Goal: Contribute content: Contribute content

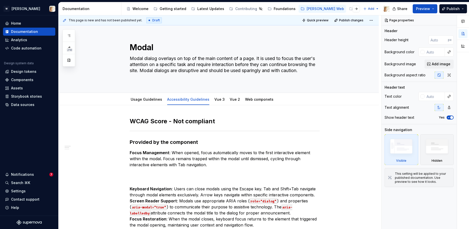
type textarea "*"
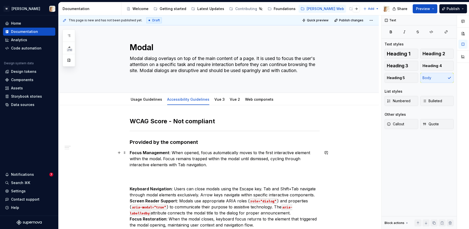
click at [172, 153] on p "Focus Management : When opened, focus automatically moves to the first interact…" at bounding box center [225, 159] width 190 height 18
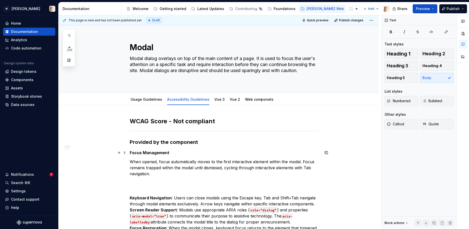
click at [155, 153] on strong "Focus Management" at bounding box center [150, 152] width 40 height 5
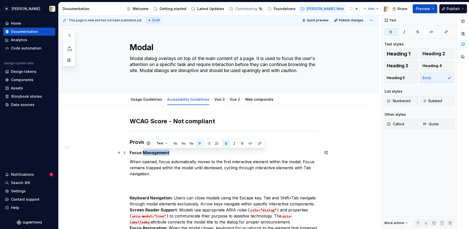
click at [155, 153] on strong "Focus Management" at bounding box center [150, 152] width 40 height 5
click at [426, 66] on span "Heading 4" at bounding box center [431, 65] width 19 height 5
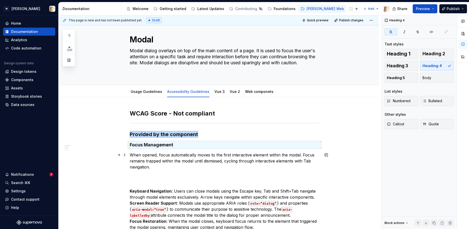
scroll to position [11, 0]
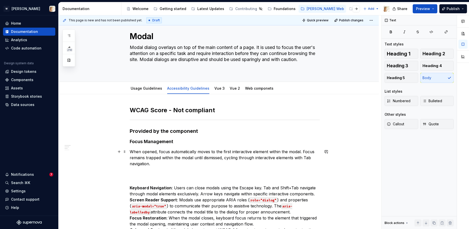
click at [153, 163] on p "When opened, focus automatically moves to the first interactive element within …" at bounding box center [225, 158] width 190 height 18
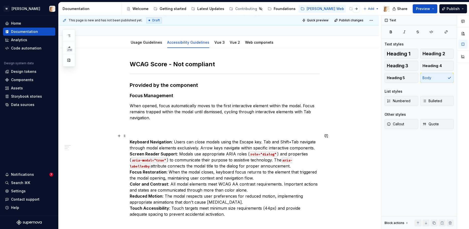
scroll to position [60, 0]
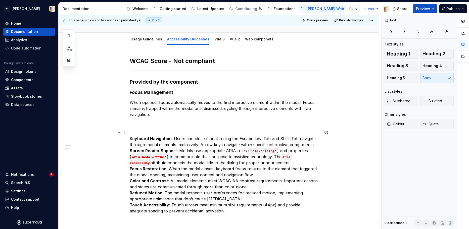
click at [173, 139] on p "Keyboard Navigation : Users can close modals using the Escape key. Tab and Shif…" at bounding box center [225, 172] width 190 height 84
click at [316, 145] on p "Keyboard Navigation Users can close modals using the Escape key. Tab and Shift+…" at bounding box center [225, 172] width 190 height 84
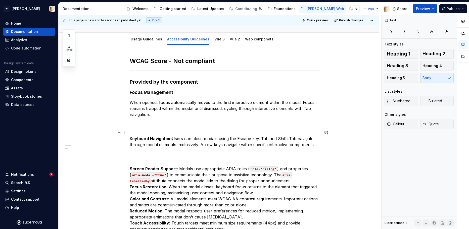
click at [173, 137] on p "Keyboard Navigation Users can close modals using the Escape key. Tab and Shift+…" at bounding box center [225, 139] width 190 height 18
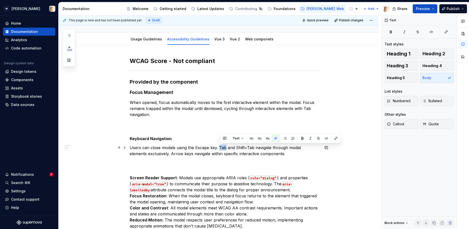
drag, startPoint x: 220, startPoint y: 148, endPoint x: 227, endPoint y: 148, distance: 6.8
click at [227, 148] on p "Users can close modals using the Escape key. Tab and Shift+Tab navigate through…" at bounding box center [225, 151] width 190 height 12
click at [270, 153] on p "Users can close modals using the Escape key. Tab and Shift+Tab navigate through…" at bounding box center [225, 151] width 190 height 12
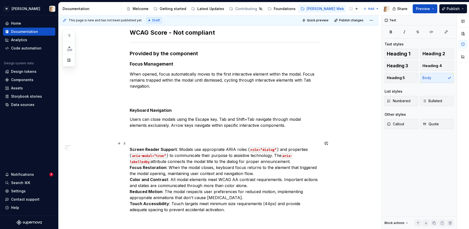
scroll to position [89, 0]
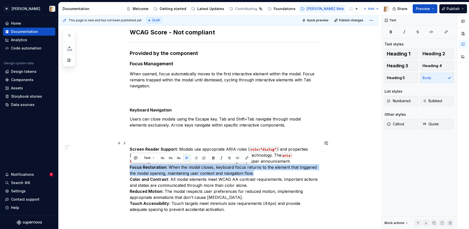
drag, startPoint x: 131, startPoint y: 167, endPoint x: 256, endPoint y: 172, distance: 125.3
click at [256, 172] on p "Screen Reader Support : Modals use appropriate ARIA roles ( role="dialog" ) and…" at bounding box center [225, 176] width 190 height 72
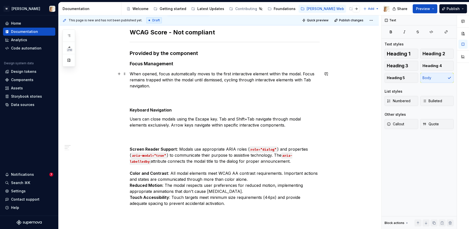
click at [188, 86] on p "When opened, focus automatically moves to the first interactive element within …" at bounding box center [225, 80] width 190 height 18
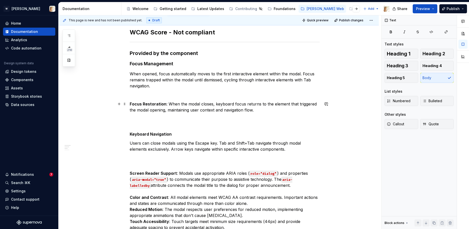
click at [168, 104] on p "Focus Restoration : When the modal closes, keyboard focus returns to the elemen…" at bounding box center [225, 107] width 190 height 12
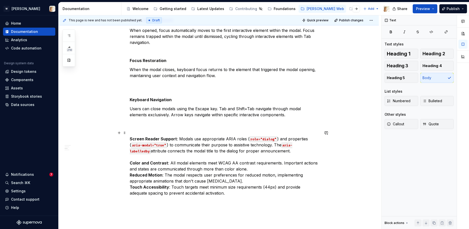
scroll to position [139, 0]
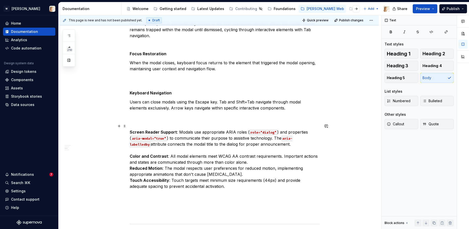
click at [251, 162] on p "Screen Reader Support : Modals use appropriate ARIA roles ( role="dialog" ) and…" at bounding box center [225, 156] width 190 height 66
drag, startPoint x: 248, startPoint y: 174, endPoint x: 130, endPoint y: 129, distance: 125.5
click at [130, 129] on div "WCAG Score - Not compliant Provided by the component Focus Management When open…" at bounding box center [219, 145] width 320 height 358
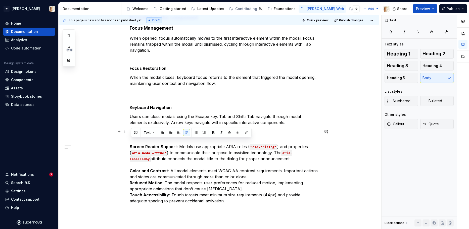
scroll to position [129, 0]
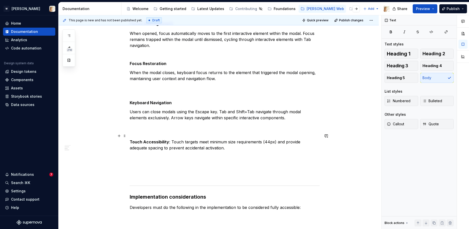
click at [172, 143] on p "Touch Accessibility : Touch targets meet minimum size requirements (44px) and p…" at bounding box center [225, 142] width 190 height 18
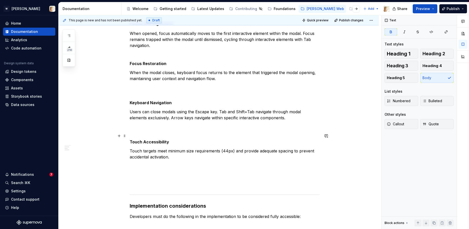
click at [146, 139] on strong "Touch Accessibility" at bounding box center [149, 141] width 39 height 5
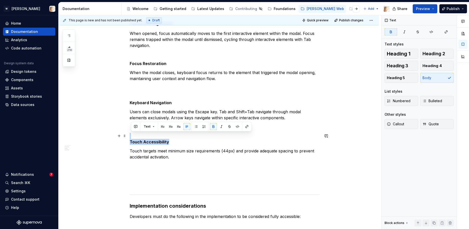
click at [146, 139] on strong "Touch Accessibility" at bounding box center [149, 141] width 39 height 5
click at [433, 66] on span "Heading 4" at bounding box center [431, 65] width 19 height 5
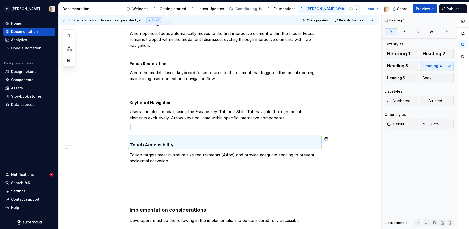
click at [131, 140] on h4 "Touch Accessibility" at bounding box center [225, 142] width 190 height 12
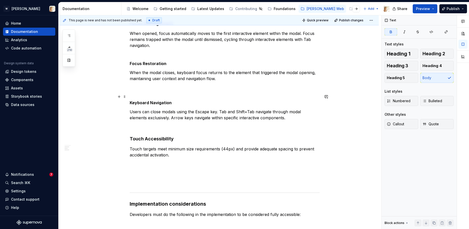
click at [139, 102] on strong "Keyboard Navigation" at bounding box center [151, 102] width 42 height 5
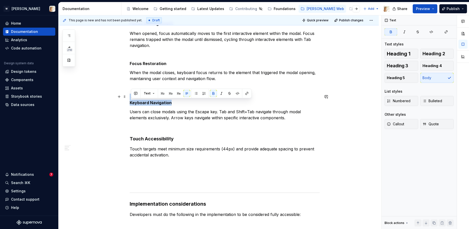
click at [139, 102] on strong "Keyboard Navigation" at bounding box center [151, 102] width 42 height 5
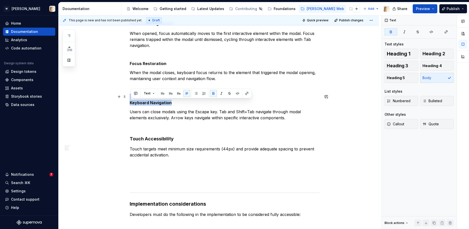
click at [139, 102] on strong "Keyboard Navigation" at bounding box center [151, 102] width 42 height 5
click at [428, 67] on span "Heading 4" at bounding box center [431, 65] width 19 height 5
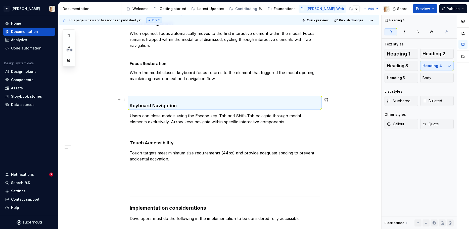
click at [134, 99] on h4 "Keyboard Navigation" at bounding box center [225, 103] width 190 height 12
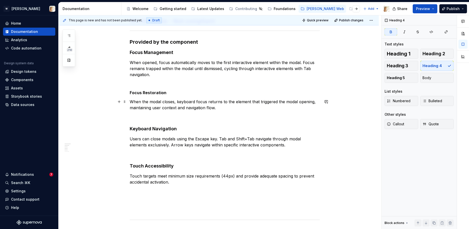
scroll to position [96, 0]
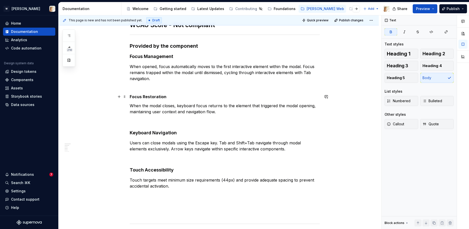
click at [147, 98] on strong "Focus Restoration" at bounding box center [148, 96] width 37 height 5
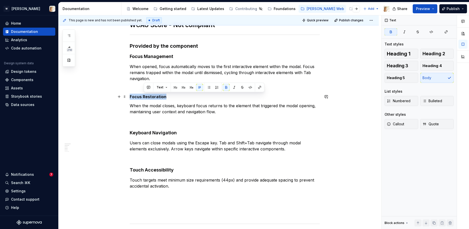
click at [147, 98] on strong "Focus Restoration" at bounding box center [148, 96] width 37 height 5
click at [430, 64] on span "Heading 4" at bounding box center [431, 65] width 19 height 5
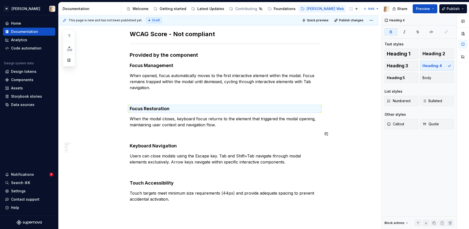
scroll to position [86, 0]
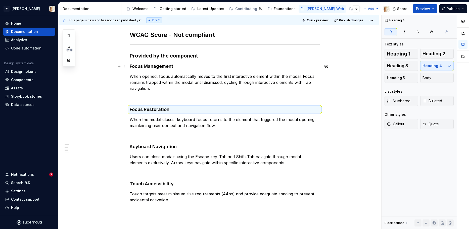
click at [150, 64] on strong "Focus Management" at bounding box center [151, 66] width 43 height 5
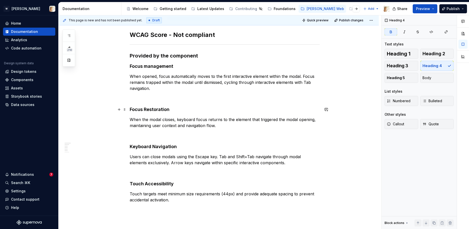
click at [149, 110] on strong "Focus Restoration" at bounding box center [150, 109] width 40 height 5
click at [156, 147] on strong "Keyboard Navigation" at bounding box center [153, 146] width 47 height 5
click at [149, 186] on strong "Touch Accessibility" at bounding box center [152, 183] width 44 height 5
click at [176, 199] on p "Touch targets meet minimum size requirements (44px) and provide adequate spacin…" at bounding box center [225, 197] width 190 height 12
click at [226, 196] on p "Touch targets meet minimum size requirements (44px) and provide adequate spacin…" at bounding box center [225, 197] width 190 height 12
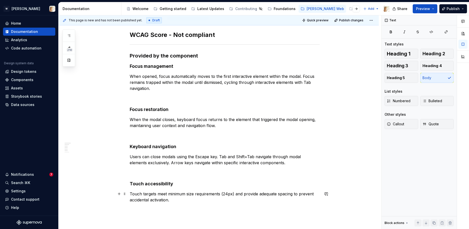
click at [168, 195] on p "Touch targets meet minimum size requirements (24px) and provide adequate spacin…" at bounding box center [225, 197] width 190 height 12
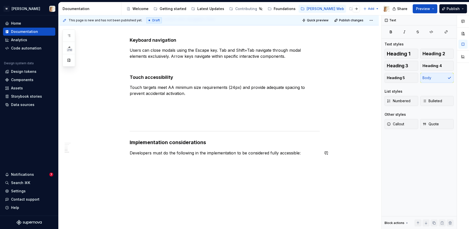
scroll to position [195, 0]
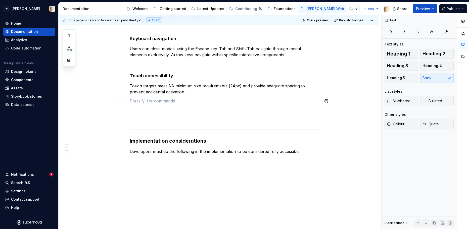
click at [137, 100] on p at bounding box center [225, 101] width 190 height 6
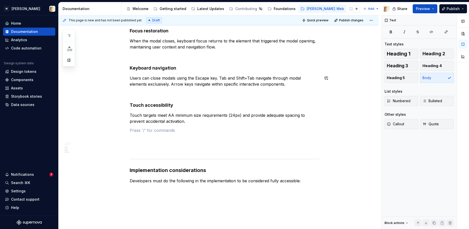
scroll to position [163, 0]
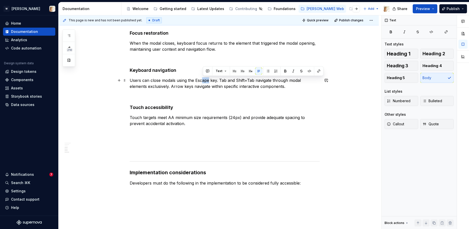
drag, startPoint x: 210, startPoint y: 80, endPoint x: 204, endPoint y: 79, distance: 5.8
click at [204, 79] on p "Users can close modals using the Escape key. Tab and Shift+Tab navigate through…" at bounding box center [225, 83] width 190 height 12
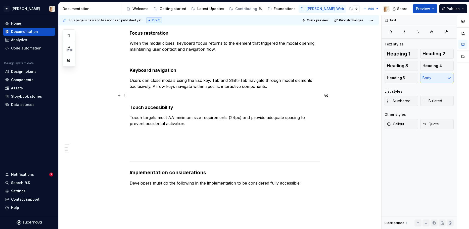
click at [162, 98] on p at bounding box center [225, 95] width 190 height 6
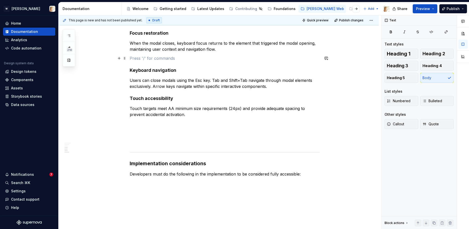
click at [146, 59] on p at bounding box center [225, 58] width 190 height 6
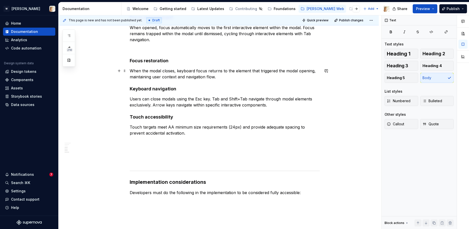
scroll to position [126, 0]
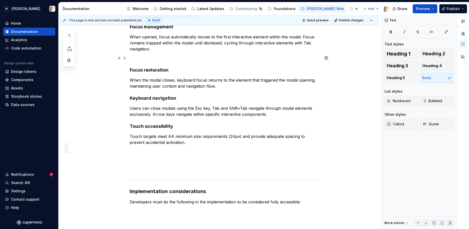
click at [132, 58] on p at bounding box center [225, 58] width 190 height 6
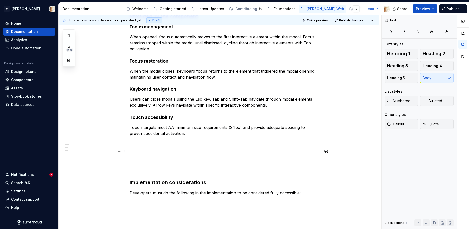
click at [135, 151] on p at bounding box center [225, 152] width 190 height 6
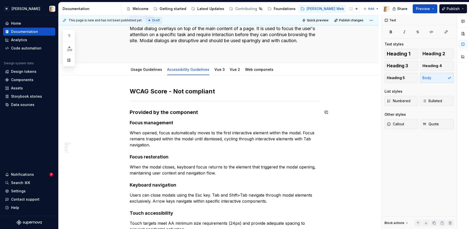
scroll to position [0, 0]
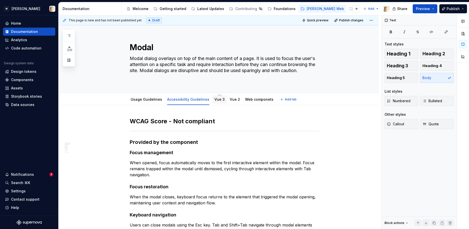
click at [214, 100] on link "Vue 3" at bounding box center [219, 99] width 10 height 4
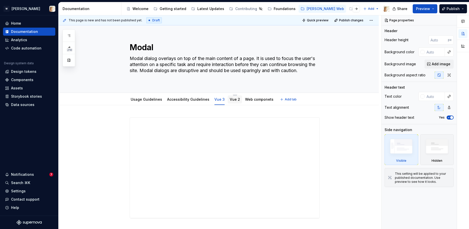
click at [231, 102] on div "Vue 2" at bounding box center [235, 100] width 10 height 6
click at [230, 99] on link "Vue 2" at bounding box center [235, 99] width 10 height 4
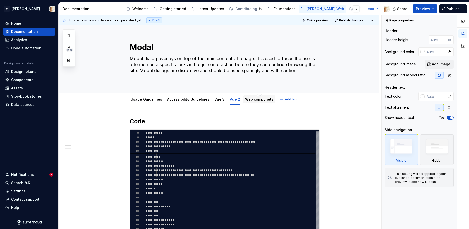
click at [247, 101] on link "Web componets" at bounding box center [259, 99] width 28 height 4
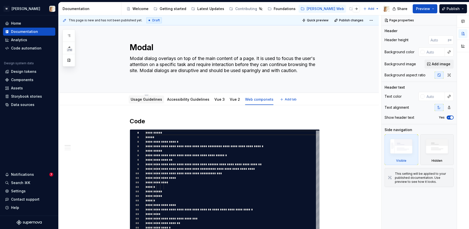
click at [155, 101] on link "Usage Guidelines" at bounding box center [146, 99] width 31 height 4
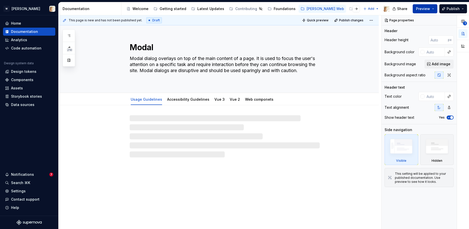
click at [421, 10] on span "Preview" at bounding box center [423, 8] width 14 height 5
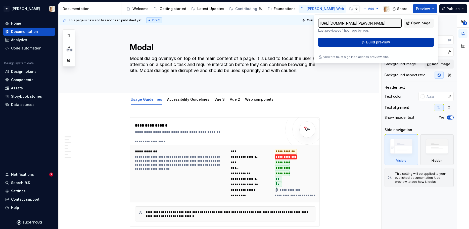
click at [375, 40] on span "Build preview" at bounding box center [378, 42] width 24 height 5
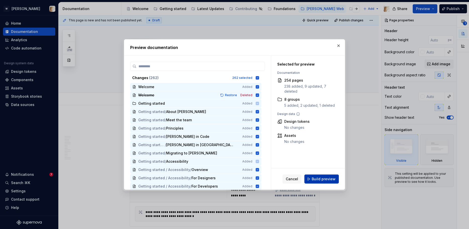
click at [317, 179] on span "Build preview" at bounding box center [324, 179] width 24 height 5
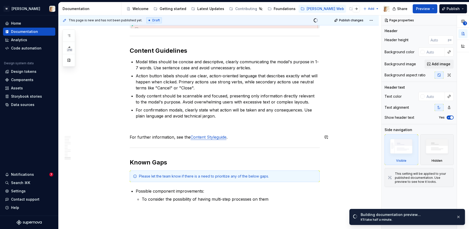
scroll to position [1898, 0]
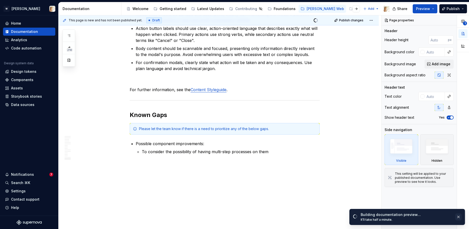
click at [459, 218] on button "button" at bounding box center [458, 217] width 7 height 7
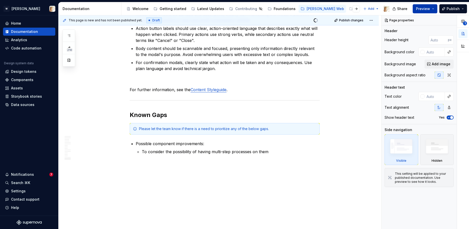
click at [419, 8] on span "Preview" at bounding box center [423, 8] width 14 height 5
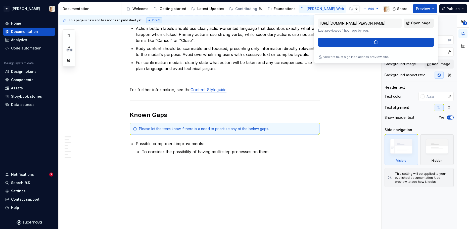
click at [419, 21] on span "Open page" at bounding box center [421, 23] width 20 height 5
type textarea "*"
click at [278, 152] on p "To consider the possibility of having multi-step processes on them" at bounding box center [231, 152] width 178 height 6
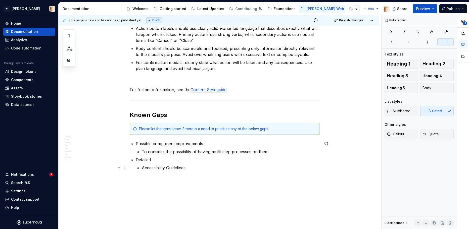
click at [144, 169] on p "Accessibility Guidelines" at bounding box center [231, 168] width 178 height 6
click at [202, 159] on p "Detailed Accessibility Guidelines" at bounding box center [228, 160] width 184 height 6
click at [423, 8] on span "Preview" at bounding box center [423, 8] width 14 height 5
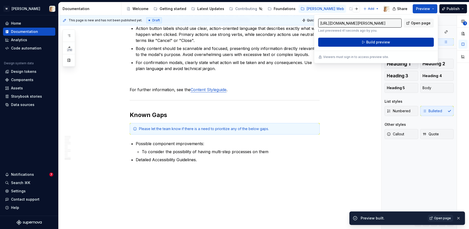
click at [389, 42] on span "Build preview" at bounding box center [378, 42] width 24 height 5
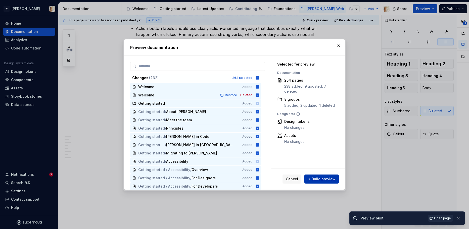
click at [314, 180] on span "Build preview" at bounding box center [324, 179] width 24 height 5
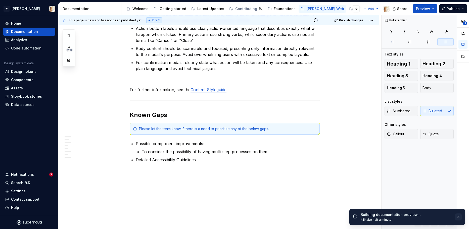
click at [459, 218] on button "button" at bounding box center [458, 217] width 7 height 7
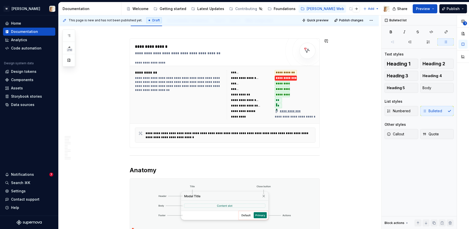
scroll to position [0, 0]
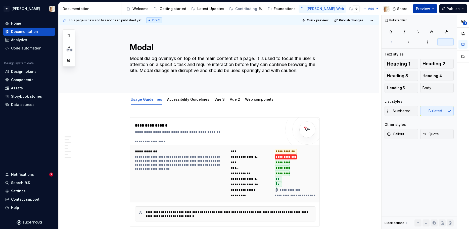
click at [421, 7] on span "Preview" at bounding box center [423, 8] width 14 height 5
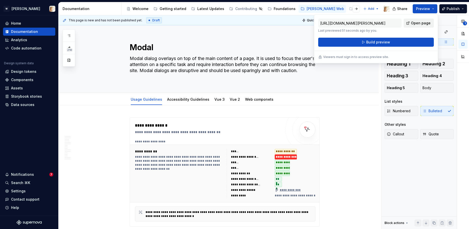
click at [415, 21] on span "Open page" at bounding box center [421, 23] width 20 height 5
click at [69, 35] on icon "button" at bounding box center [69, 36] width 4 height 4
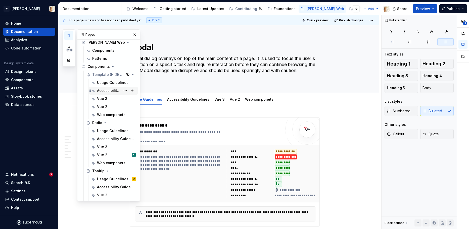
scroll to position [17, 0]
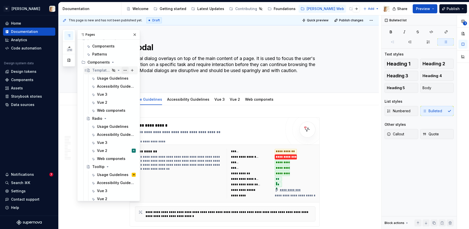
click at [125, 70] on button "Page tree" at bounding box center [125, 70] width 7 height 7
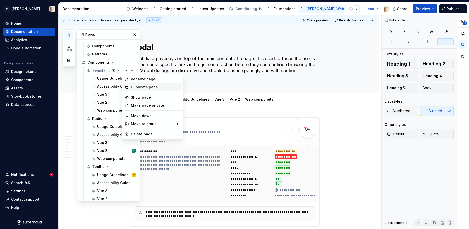
click at [140, 87] on div "Duplicate page" at bounding box center [155, 87] width 49 height 5
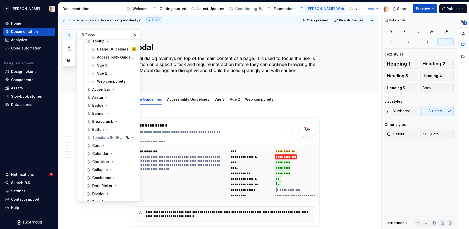
scroll to position [134, 0]
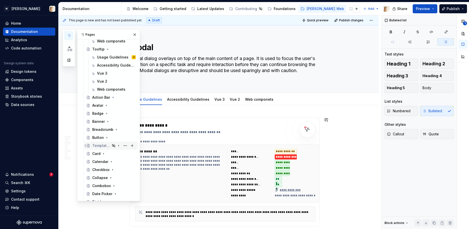
click at [104, 145] on div "Template (HIDE FROM PUBLISHING)" at bounding box center [101, 145] width 18 height 5
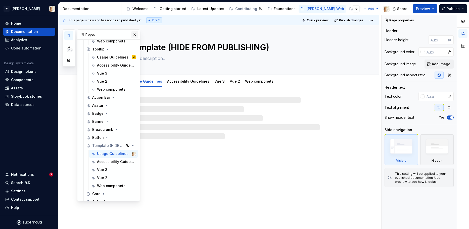
click at [133, 34] on button "button" at bounding box center [134, 34] width 7 height 7
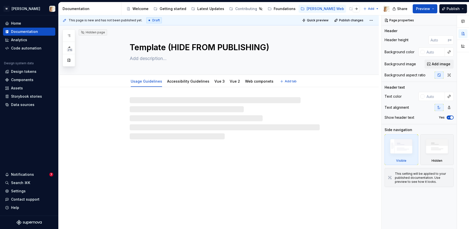
click at [142, 48] on textarea "Template (HIDE FROM PUBLISHING)" at bounding box center [224, 47] width 190 height 12
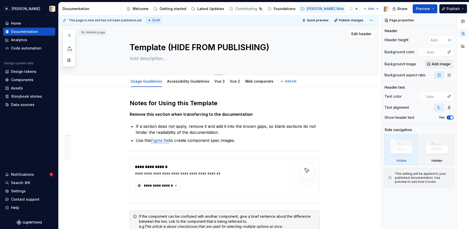
type textarea "*"
type textarea "B"
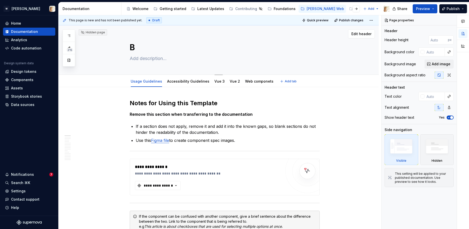
type textarea "*"
type textarea "Bu"
type textarea "*"
type textarea "But"
type textarea "*"
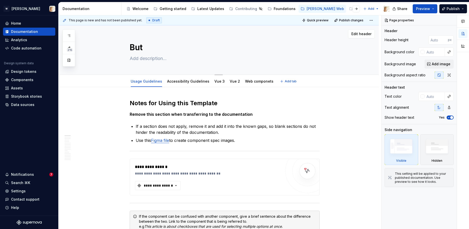
type textarea "Butt"
type textarea "*"
type textarea "Butto"
type textarea "*"
type textarea "Button"
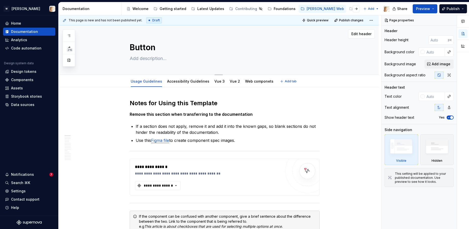
type textarea "*"
type textarea "Button"
type textarea "*"
type textarea "Button G"
type textarea "*"
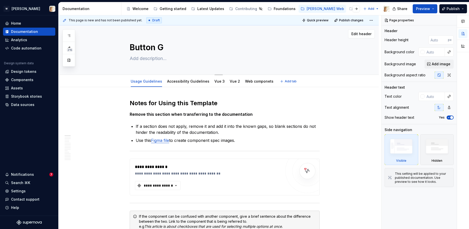
type textarea "Button Gr"
type textarea "*"
type textarea "Button Gro"
type textarea "*"
type textarea "Button Grou"
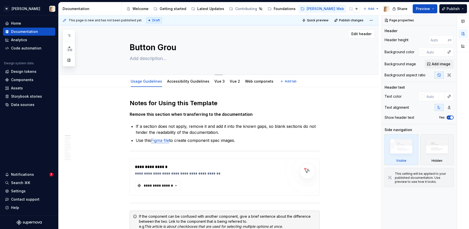
type textarea "*"
type textarea "Button Group"
type textarea "*"
type textarea "Button Group"
click at [152, 61] on textarea at bounding box center [224, 59] width 190 height 8
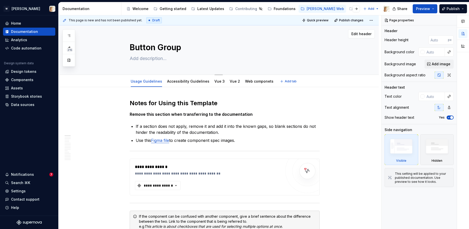
click at [152, 61] on textarea at bounding box center [224, 59] width 190 height 8
paste textarea "Button groups bring together button controls that belong to the same context. T…"
type textarea "*"
type textarea "Button groups bring together button controls that belong to the same context. T…"
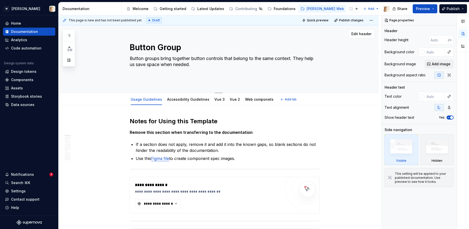
type textarea "*"
type textarea "Button groups bring together button controls that belong to the same context. T…"
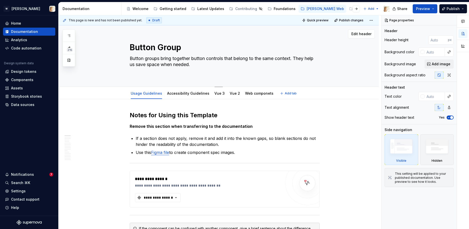
type textarea "*"
type textarea "Button groups bring together button controls that belong to the same context. T…"
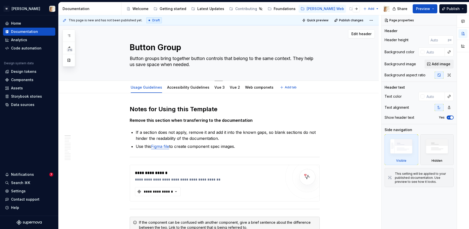
click at [148, 58] on textarea "Button groups bring together button controls that belong to the same context. T…" at bounding box center [224, 62] width 190 height 14
type textarea "*"
type textarea "Button roups bring together button controls that belong to the same context. Th…"
type textarea "*"
type textarea "Button Groups bring together button controls that belong to the same context. T…"
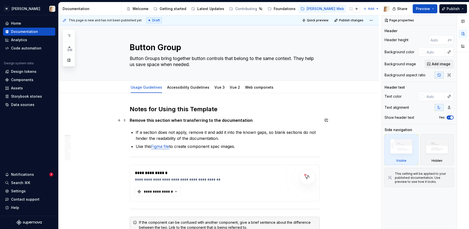
type textarea "*"
type textarea "Button Groups bring together button controls that belong to the same context. T…"
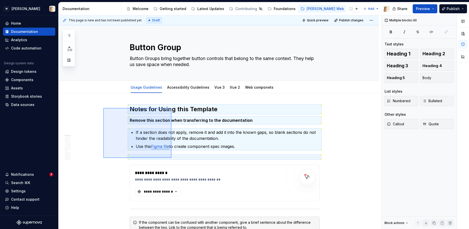
drag, startPoint x: 103, startPoint y: 108, endPoint x: 171, endPoint y: 158, distance: 84.7
click at [171, 158] on div "**********" at bounding box center [220, 122] width 323 height 214
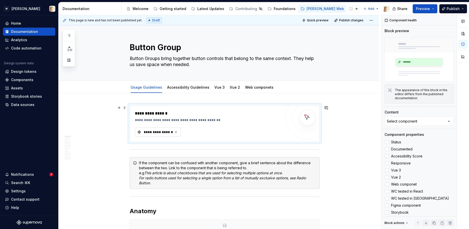
click at [162, 131] on div "**********" at bounding box center [158, 132] width 30 height 5
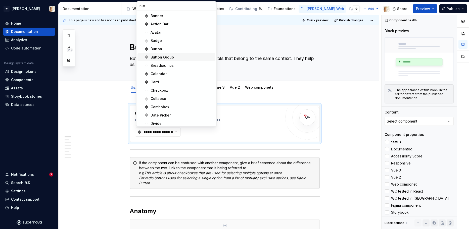
type input "butt"
click at [161, 58] on div "Button Group" at bounding box center [162, 57] width 23 height 5
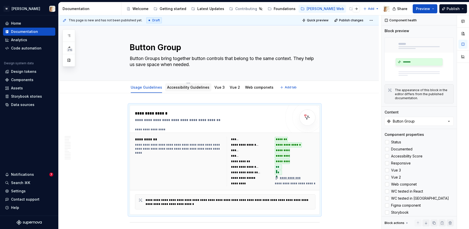
click at [175, 86] on link "Accessibility Guidelines" at bounding box center [188, 87] width 42 height 4
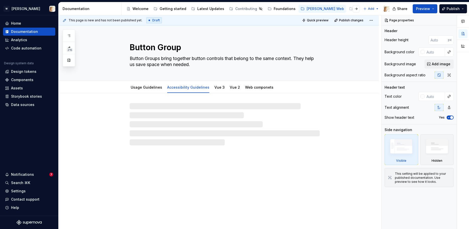
type textarea "*"
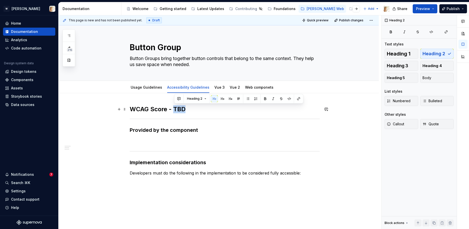
drag, startPoint x: 187, startPoint y: 109, endPoint x: 174, endPoint y: 109, distance: 12.8
click at [174, 109] on h2 "WCAG Score - TBD" at bounding box center [225, 109] width 190 height 8
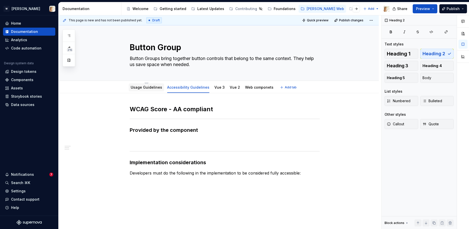
click at [140, 88] on link "Usage Guidelines" at bounding box center [146, 87] width 31 height 4
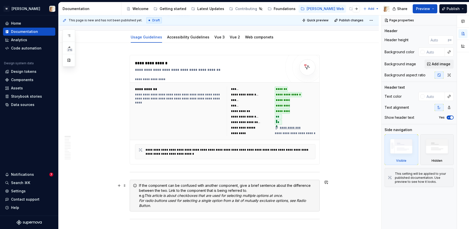
scroll to position [92, 0]
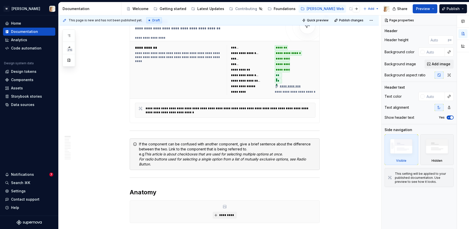
type textarea "*"
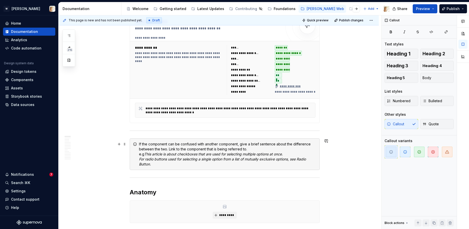
click at [209, 149] on div "If the component can be confused with another component, give a brief sentence …" at bounding box center [227, 154] width 177 height 25
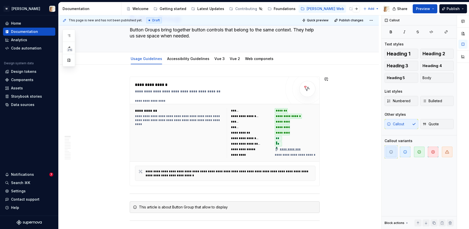
scroll to position [34, 0]
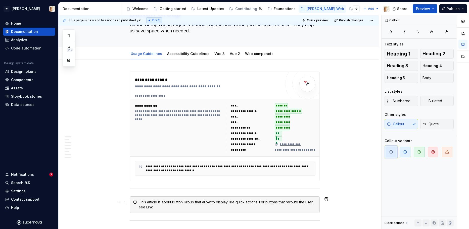
click at [261, 203] on div "This article is about Button Group that allow to display like quick actions. Fo…" at bounding box center [227, 205] width 177 height 10
click at [158, 208] on div "This article is about Button Group that allow to display like quick actions. Fo…" at bounding box center [227, 205] width 177 height 10
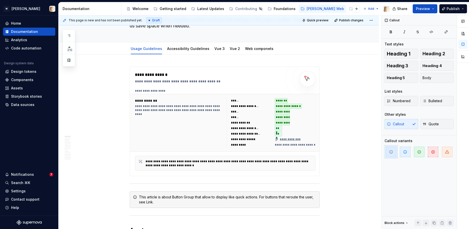
type textarea "*"
click at [173, 199] on div "This article is about Button Group that allow to display like quick actions. Fo…" at bounding box center [227, 200] width 177 height 10
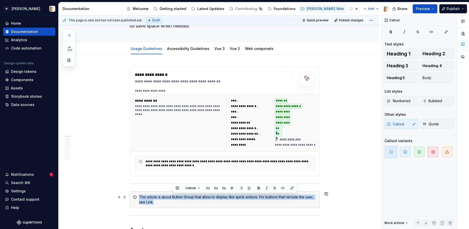
click at [173, 199] on div "This article is about Button Group that allow to display like quick actions. Fo…" at bounding box center [227, 200] width 177 height 10
copy div "This article is about Button Group that allow to display like quick actions. Fo…"
click at [196, 202] on div "This article is about Button Group that allow to display like quick actions. Fo…" at bounding box center [227, 200] width 177 height 10
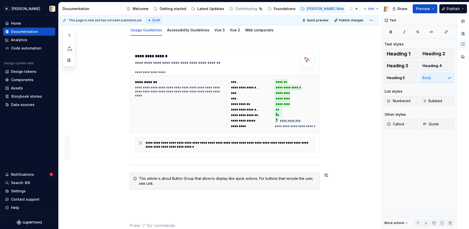
scroll to position [152, 0]
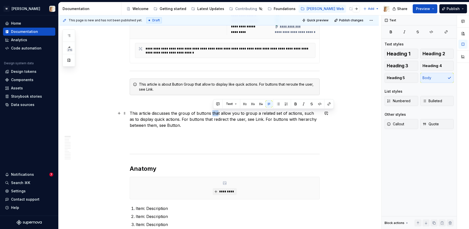
drag, startPoint x: 213, startPoint y: 113, endPoint x: 219, endPoint y: 114, distance: 5.9
click at [219, 114] on p "This article discusses the group of buttons that allow you to group a related s…" at bounding box center [225, 119] width 190 height 18
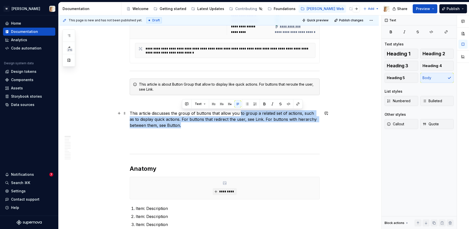
drag, startPoint x: 241, startPoint y: 113, endPoint x: 244, endPoint y: 126, distance: 13.1
click at [244, 126] on p "This article discusses the group of buttons that allow you to group a related s…" at bounding box center [225, 119] width 190 height 18
copy p "to group a related set of actions, such as to display quick actions. For button…"
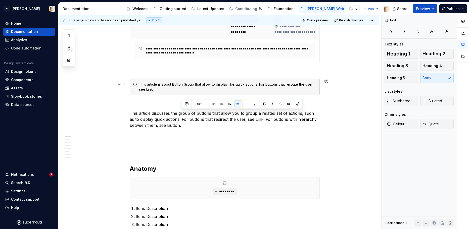
click at [217, 83] on div "This article is about Button Group that allow to display like quick actions. Fo…" at bounding box center [227, 87] width 177 height 10
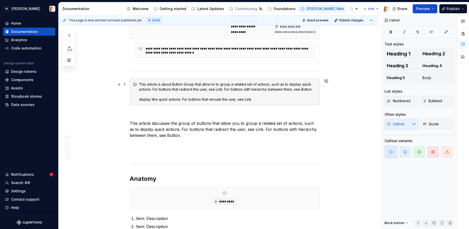
click at [152, 90] on div "This article is about Button Group that allow to to group a related set of acti…" at bounding box center [227, 92] width 177 height 20
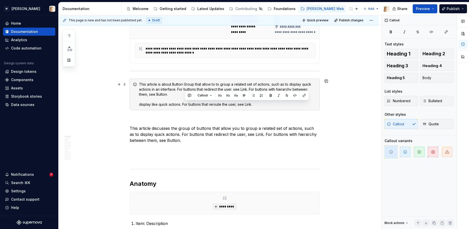
drag, startPoint x: 185, startPoint y: 104, endPoint x: 257, endPoint y: 106, distance: 71.7
click at [257, 106] on div "This article is about Button Group that allow to to group a related set of acti…" at bounding box center [227, 94] width 177 height 25
copy div "For buttons that reroute the user, see Link."
click at [250, 87] on div "This article is about Button Group that allow to to group a related set of acti…" at bounding box center [227, 94] width 177 height 25
drag, startPoint x: 251, startPoint y: 90, endPoint x: 179, endPoint y: 89, distance: 72.2
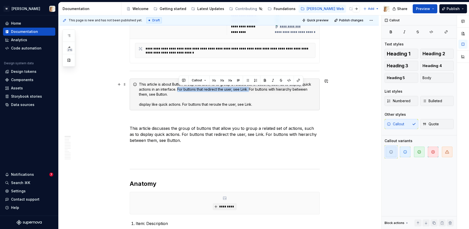
click at [179, 89] on div "This article is about Button Group that allow to to group a related set of acti…" at bounding box center [227, 94] width 177 height 25
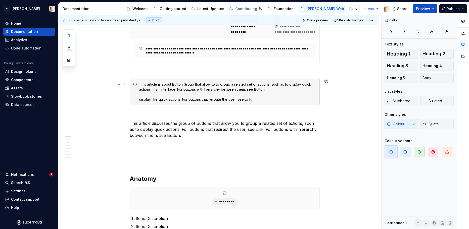
click at [186, 99] on div "This article is about Button Group that allow to to group a related set of acti…" at bounding box center [227, 92] width 177 height 20
drag, startPoint x: 185, startPoint y: 99, endPoint x: 140, endPoint y: 102, distance: 45.6
click at [140, 102] on div "This article is about Button Group that allow to to group a related set of acti…" at bounding box center [225, 92] width 190 height 27
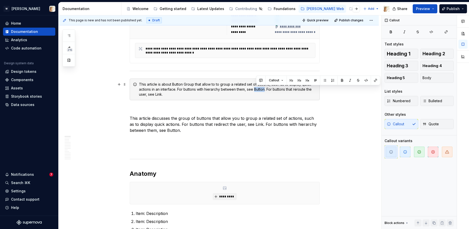
drag, startPoint x: 257, startPoint y: 89, endPoint x: 267, endPoint y: 89, distance: 10.3
click at [267, 89] on div "This article is about Button Group that allow to to group a related set of acti…" at bounding box center [227, 89] width 177 height 15
click at [375, 80] on button "button" at bounding box center [375, 80] width 7 height 7
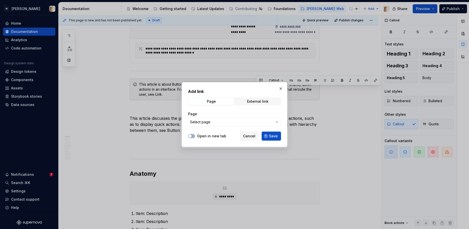
click at [217, 123] on span "Select page" at bounding box center [231, 122] width 83 height 5
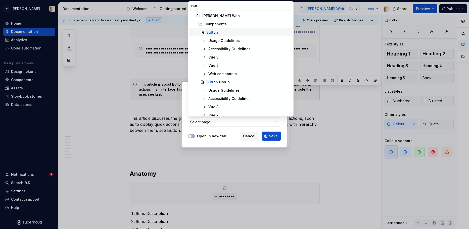
type input "butt"
click at [217, 32] on div "Butt on" at bounding box center [212, 32] width 12 height 5
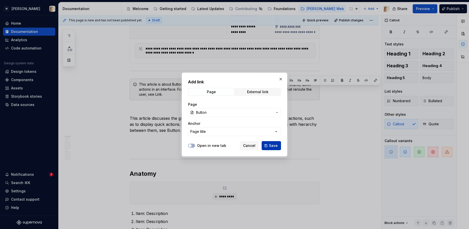
click at [267, 146] on button "Save" at bounding box center [271, 145] width 19 height 9
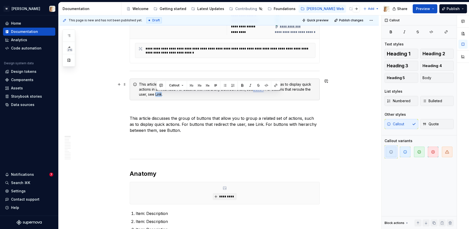
drag, startPoint x: 156, startPoint y: 95, endPoint x: 163, endPoint y: 94, distance: 6.5
click at [163, 94] on div "This article is about Button Group that allow to to group a related set of acti…" at bounding box center [227, 89] width 177 height 15
click at [274, 85] on button "button" at bounding box center [275, 85] width 7 height 7
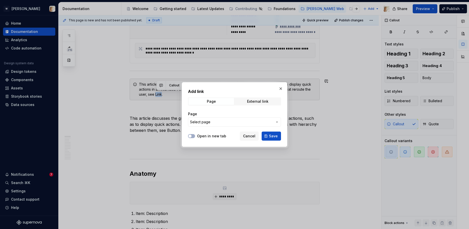
click at [220, 123] on span "Select page" at bounding box center [231, 122] width 83 height 5
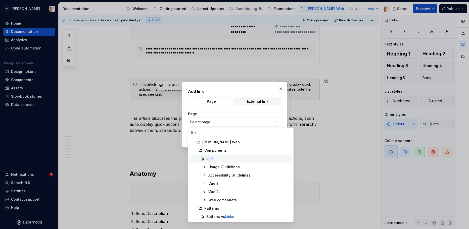
type input "link"
click at [211, 159] on mark "Link" at bounding box center [209, 159] width 7 height 4
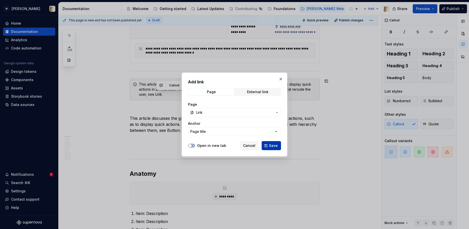
click at [271, 142] on button "Save" at bounding box center [271, 145] width 19 height 9
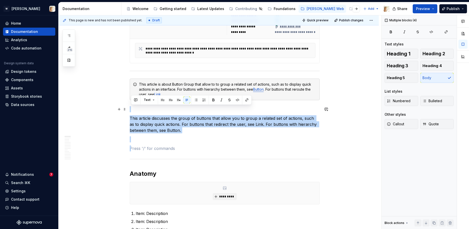
drag, startPoint x: 200, startPoint y: 149, endPoint x: 132, endPoint y: 111, distance: 77.3
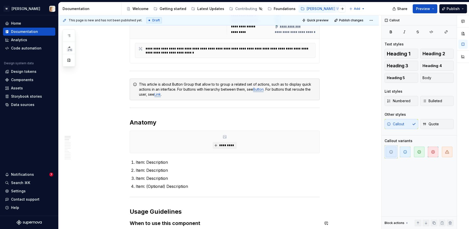
type textarea "*"
